Goal: Communication & Community: Answer question/provide support

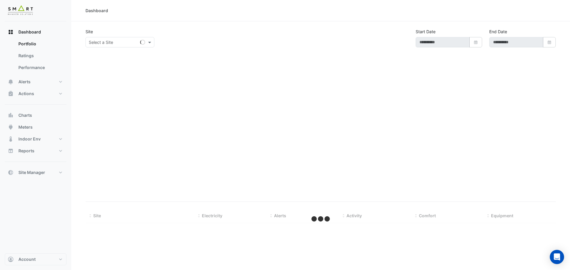
type input "**********"
select select "***"
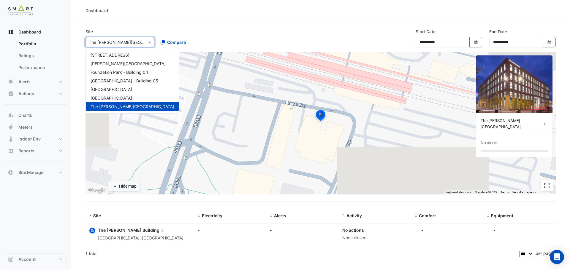
click at [134, 42] on input "text" at bounding box center [114, 42] width 50 height 6
click at [130, 98] on div "Thames Tower" at bounding box center [132, 98] width 93 height 9
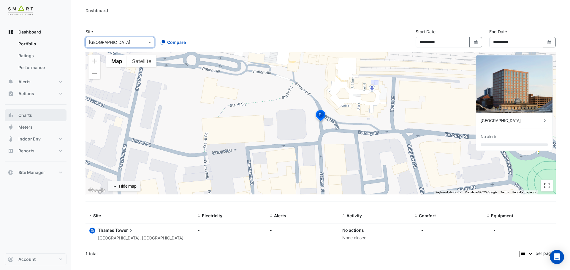
click at [43, 115] on button "Charts" at bounding box center [36, 115] width 62 height 12
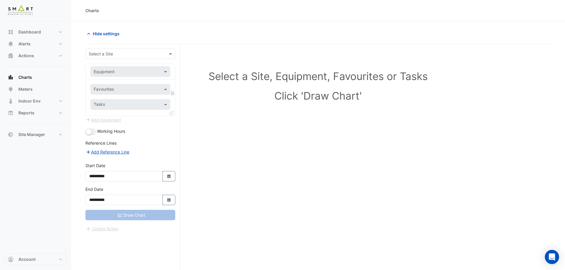
click at [165, 58] on div "Select a Site" at bounding box center [130, 54] width 90 height 10
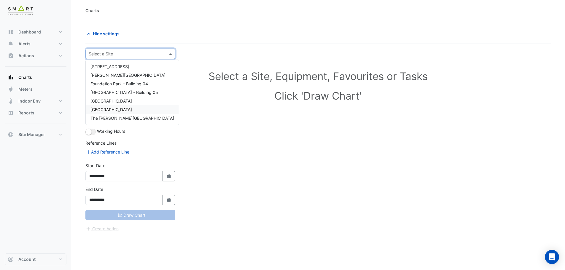
click at [144, 112] on div "Thames Tower" at bounding box center [132, 109] width 93 height 9
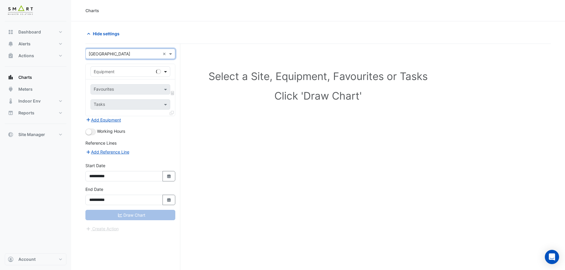
click at [164, 73] on span at bounding box center [166, 72] width 7 height 6
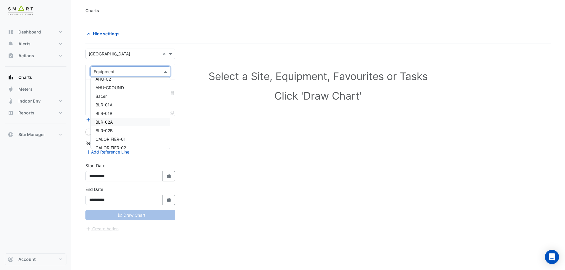
scroll to position [119, 0]
click at [108, 113] on span "BLR-02A" at bounding box center [104, 111] width 17 height 5
click at [164, 72] on span at bounding box center [166, 72] width 7 height 6
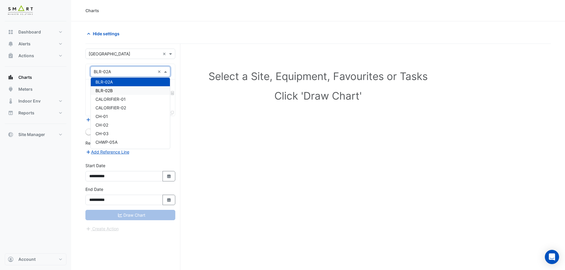
click at [107, 92] on span "BLR-02B" at bounding box center [104, 90] width 17 height 5
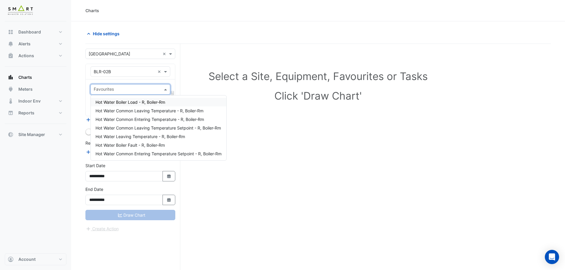
click at [164, 91] on span at bounding box center [166, 89] width 7 height 6
click at [164, 89] on span at bounding box center [166, 89] width 7 height 6
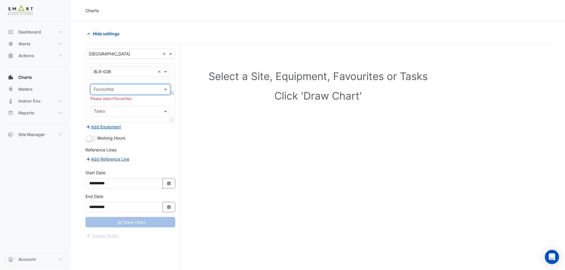
click at [161, 111] on div "Tasks" at bounding box center [130, 111] width 80 height 10
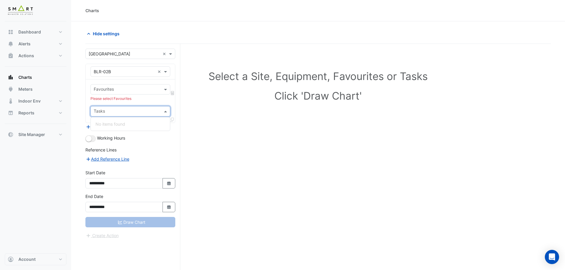
click at [161, 111] on div "Tasks" at bounding box center [130, 111] width 80 height 10
click at [164, 90] on span at bounding box center [166, 89] width 7 height 6
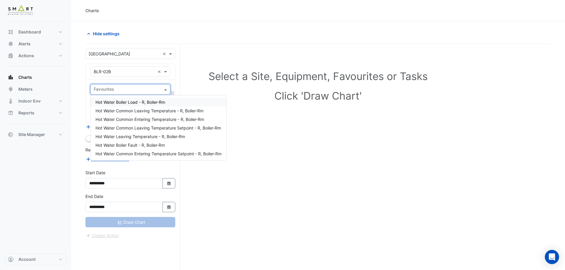
click at [153, 103] on span "Hot Water Boiler Load - R, Boiler-Rm" at bounding box center [131, 102] width 70 height 5
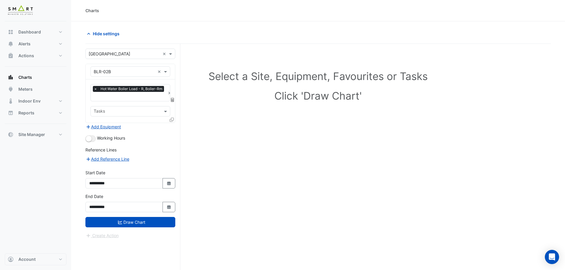
click at [171, 100] on icon at bounding box center [172, 100] width 3 height 4
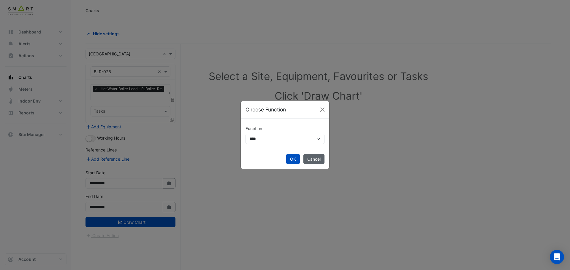
click at [312, 158] on button "Cancel" at bounding box center [313, 159] width 21 height 10
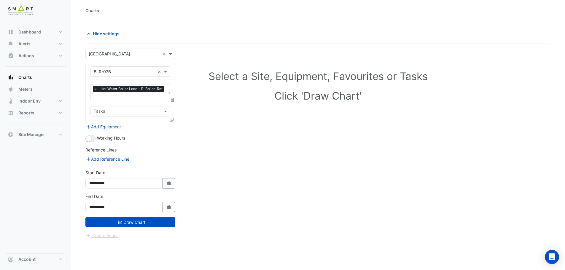
click at [147, 96] on input "text" at bounding box center [130, 97] width 72 height 6
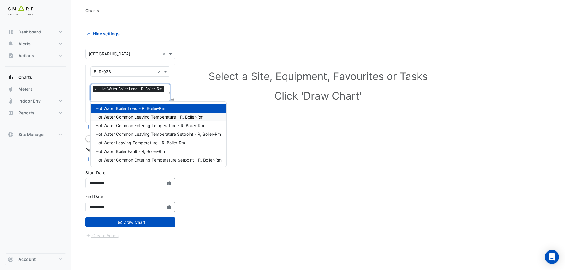
click at [143, 118] on span "Hot Water Common Leaving Temperature - R, Boiler-Rm" at bounding box center [150, 117] width 108 height 5
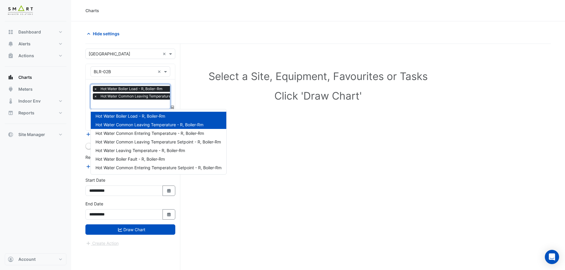
click at [128, 104] on input "text" at bounding box center [146, 105] width 105 height 6
click at [132, 133] on span "Hot Water Common Entering Temperature - R, Boiler-Rm" at bounding box center [150, 133] width 109 height 5
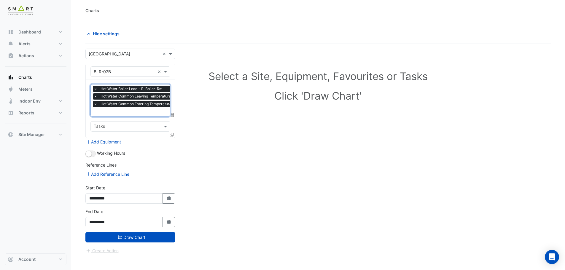
click at [128, 110] on input "text" at bounding box center [147, 112] width 106 height 6
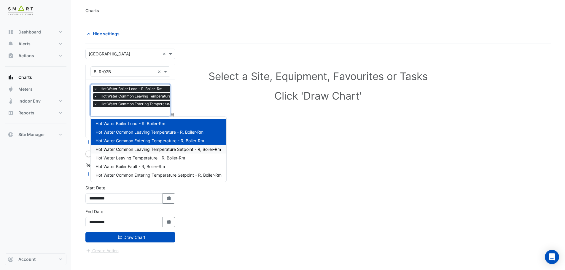
click at [157, 150] on span "Hot Water Common Leaving Temperature Setpoint - R, Boiler-Rm" at bounding box center [158, 149] width 125 height 5
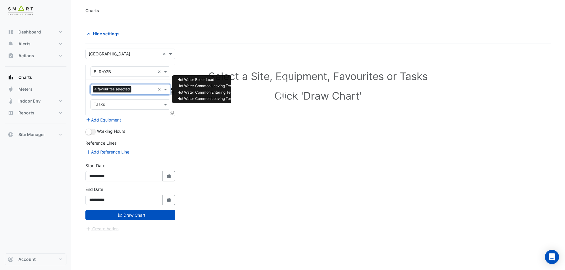
click at [139, 87] on input "text" at bounding box center [144, 90] width 21 height 6
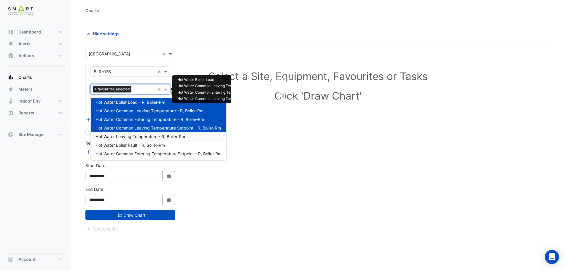
click at [146, 136] on span "Hot Water Leaving Temperature - R, Boiler-Rm" at bounding box center [141, 136] width 90 height 5
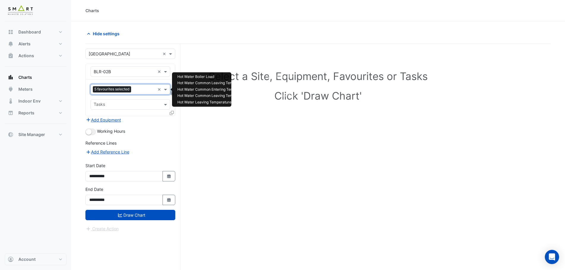
click at [138, 72] on input "text" at bounding box center [124, 72] width 61 height 6
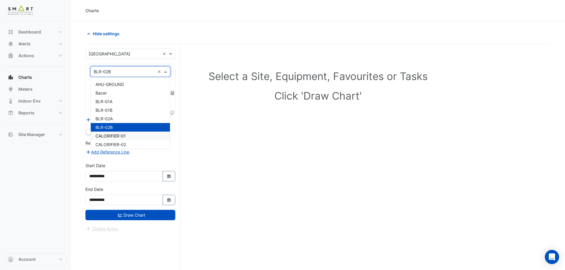
scroll to position [98, 0]
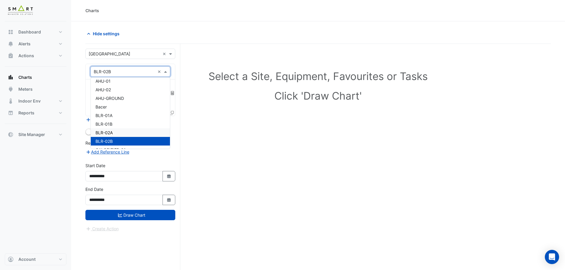
click at [113, 130] on div "BLR-02A" at bounding box center [130, 132] width 79 height 9
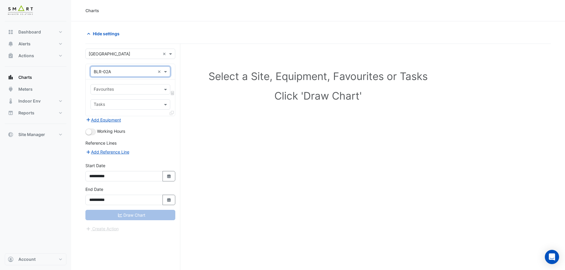
click at [137, 88] on input "text" at bounding box center [127, 90] width 66 height 6
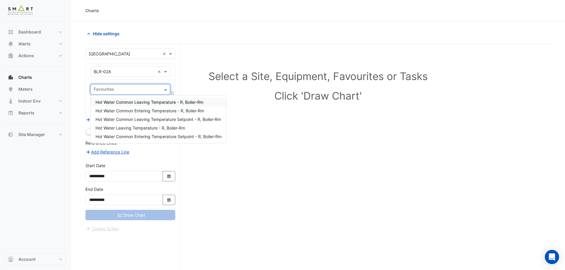
click at [133, 104] on span "Hot Water Common Leaving Temperature - R, Boiler-Rm" at bounding box center [150, 102] width 108 height 5
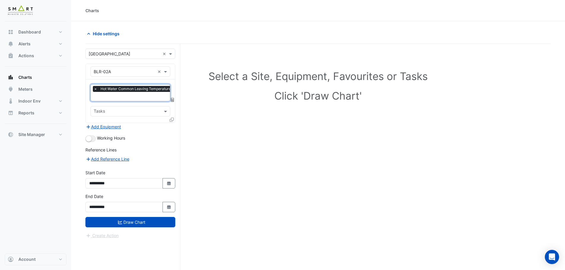
click at [130, 109] on input "text" at bounding box center [127, 112] width 66 height 6
drag, startPoint x: 129, startPoint y: 106, endPoint x: 128, endPoint y: 98, distance: 8.0
click at [129, 107] on div "Tasks" at bounding box center [125, 111] width 69 height 9
click at [126, 91] on span "Hot Water Common Leaving Temperature - R, Boiler-Rm" at bounding box center [148, 89] width 98 height 6
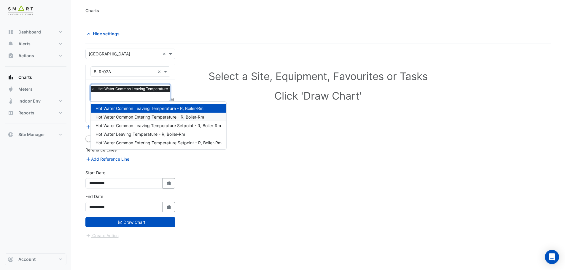
click at [128, 118] on span "Hot Water Common Entering Temperature - R, Boiler-Rm" at bounding box center [150, 117] width 109 height 5
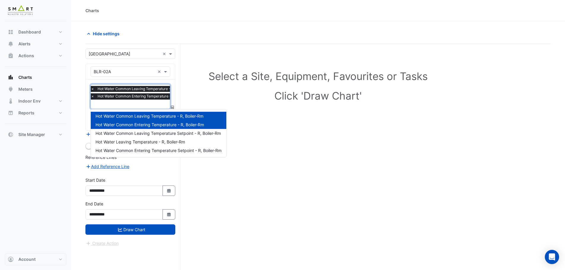
click at [126, 103] on input "text" at bounding box center [144, 105] width 106 height 6
click at [128, 130] on div "Hot Water Common Leaving Temperature Setpoint - R, Boiler-Rm" at bounding box center [159, 133] width 136 height 9
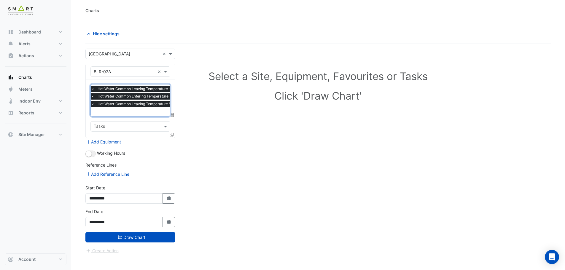
click at [126, 114] on input "text" at bounding box center [151, 112] width 120 height 6
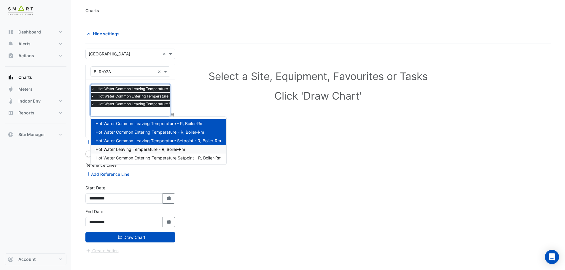
click at [132, 149] on span "Hot Water Leaving Temperature - R, Boiler-Rm" at bounding box center [141, 149] width 90 height 5
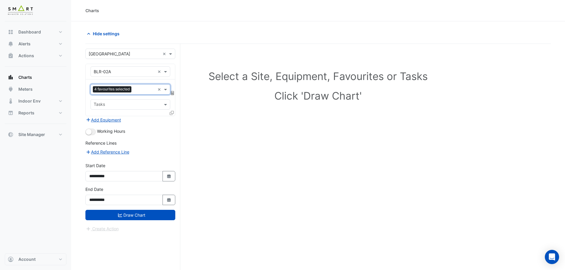
scroll to position [0, 0]
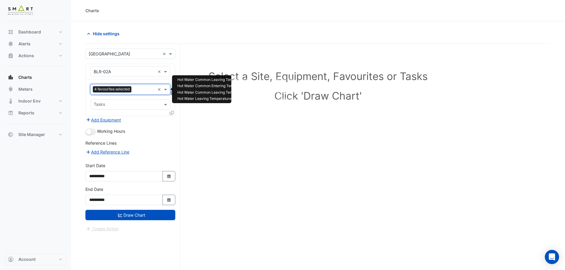
click at [135, 89] on input "text" at bounding box center [144, 90] width 21 height 6
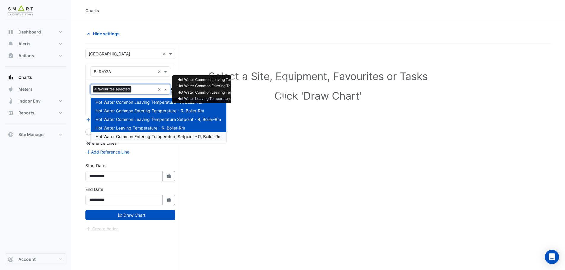
click at [132, 134] on div "Hot Water Common Entering Temperature Setpoint - R, Boiler-Rm" at bounding box center [159, 136] width 136 height 9
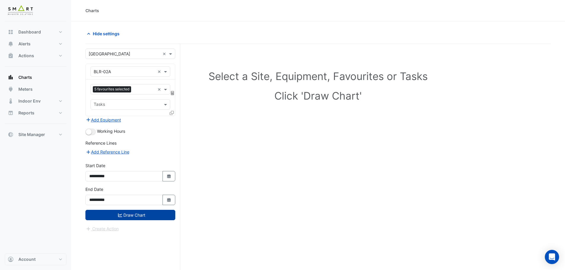
click at [136, 217] on button "Draw Chart" at bounding box center [130, 215] width 90 height 10
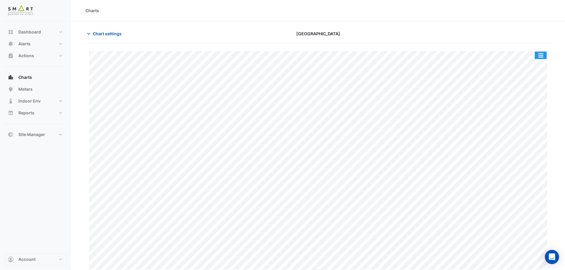
click at [542, 55] on button "button" at bounding box center [541, 55] width 12 height 7
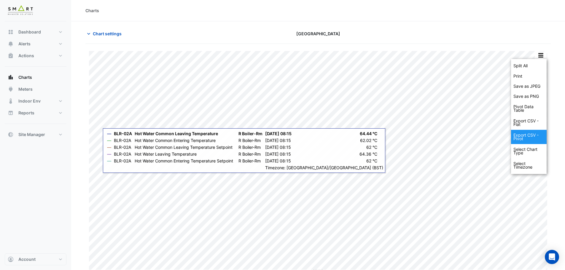
click at [525, 138] on div "Export CSV - Pivot" at bounding box center [529, 137] width 36 height 14
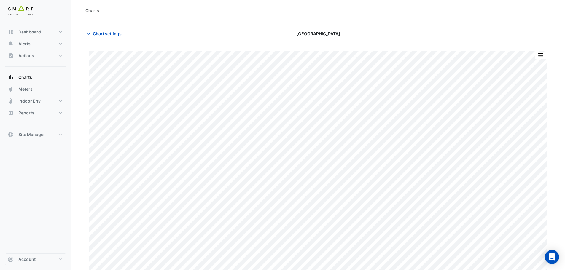
click at [28, 12] on img at bounding box center [20, 11] width 27 height 12
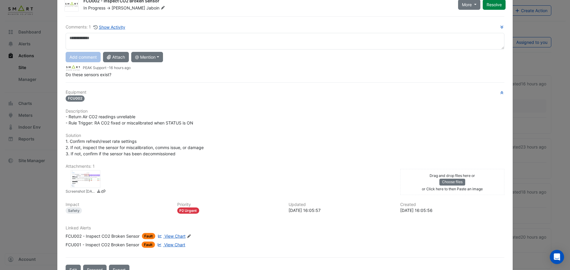
scroll to position [37, 0]
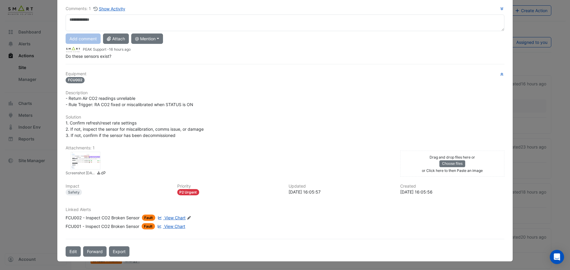
click at [78, 164] on div at bounding box center [86, 161] width 30 height 18
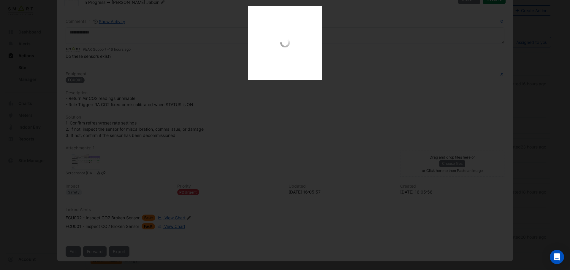
scroll to position [24, 0]
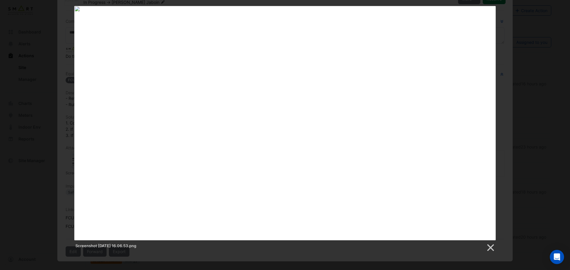
click at [279, 251] on div "Screenshot [DATE] 16.06.53.png" at bounding box center [284, 247] width 421 height 12
click at [240, 255] on div at bounding box center [285, 178] width 570 height 356
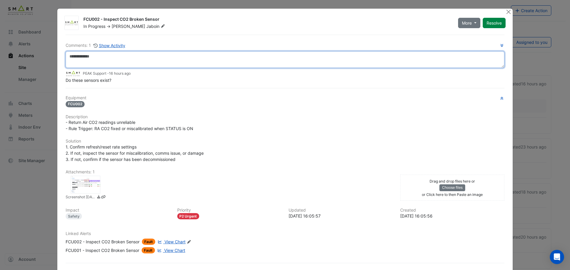
click at [239, 58] on textarea at bounding box center [285, 59] width 438 height 17
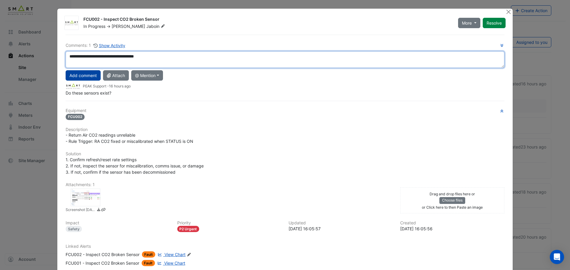
type textarea "**********"
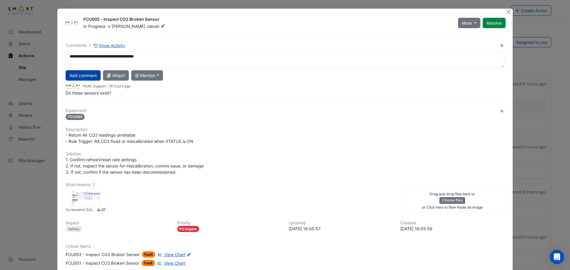
click at [86, 72] on button "Add comment" at bounding box center [83, 75] width 35 height 10
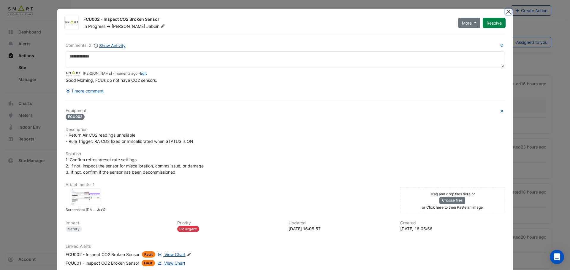
click at [505, 12] on button "Close" at bounding box center [508, 12] width 6 height 6
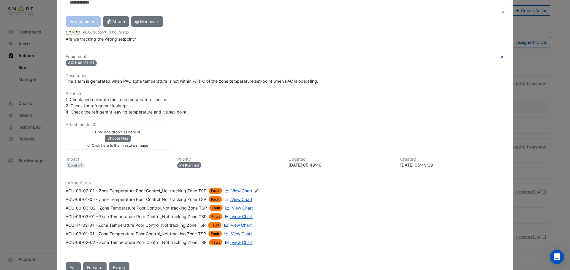
scroll to position [70, 0]
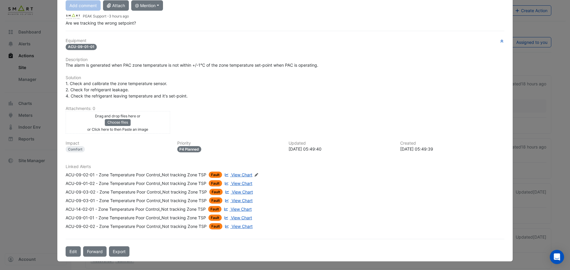
click at [236, 174] on span "View Chart" at bounding box center [241, 174] width 21 height 5
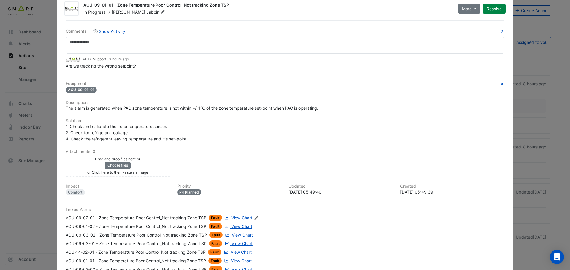
scroll to position [0, 0]
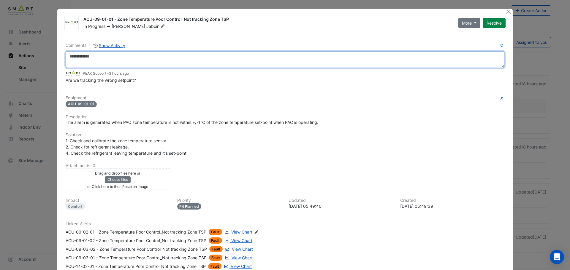
click at [118, 55] on textarea at bounding box center [285, 59] width 438 height 17
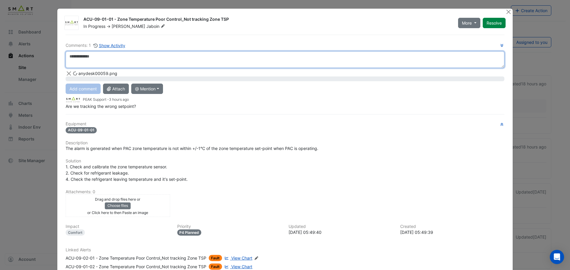
click at [112, 55] on textarea at bounding box center [285, 59] width 438 height 17
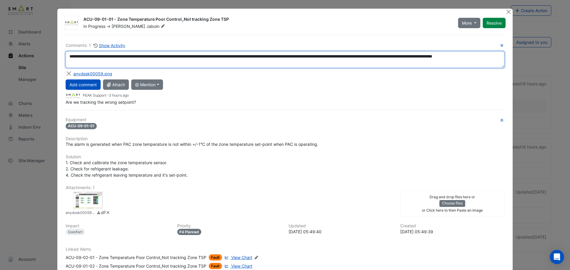
click at [456, 57] on textarea "**********" at bounding box center [285, 59] width 438 height 17
click at [155, 57] on textarea "**********" at bounding box center [285, 59] width 438 height 17
click at [168, 64] on textarea "**********" at bounding box center [285, 59] width 438 height 17
type textarea "**********"
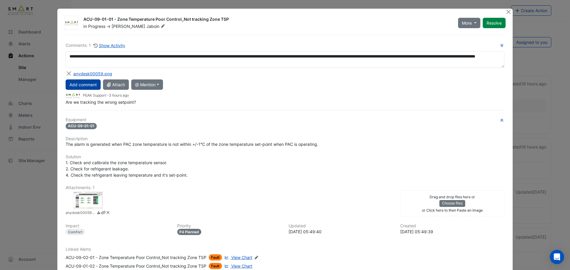
click at [81, 85] on button "Add comment" at bounding box center [83, 84] width 35 height 10
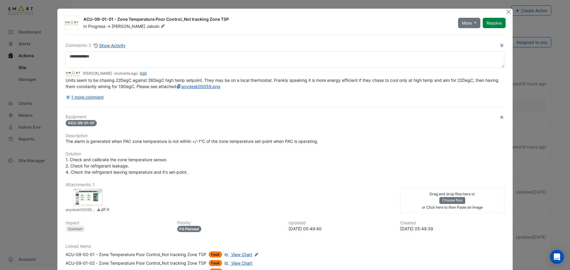
click at [24, 200] on ngb-modal-window "ACU-09-01-01 - Zone Temperature Poor Control_Not tracking Zone TSP In Progress …" at bounding box center [285, 135] width 570 height 270
